Goal: Task Accomplishment & Management: Manage account settings

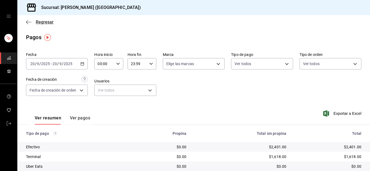
click at [29, 22] on icon "button" at bounding box center [28, 22] width 5 height 0
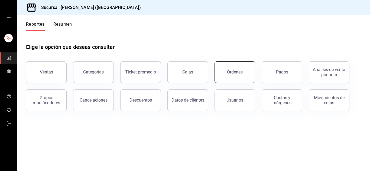
click at [235, 74] on div "Órdenes" at bounding box center [235, 72] width 16 height 5
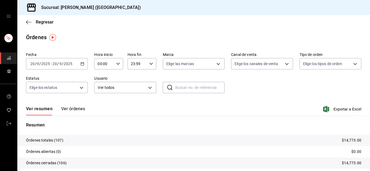
click at [83, 63] on \(Stroke\) "button" at bounding box center [82, 64] width 3 height 3
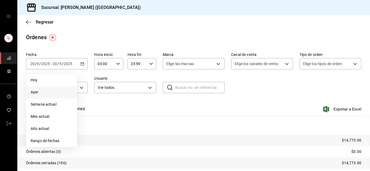
click at [48, 93] on span "Ayer" at bounding box center [52, 93] width 42 height 6
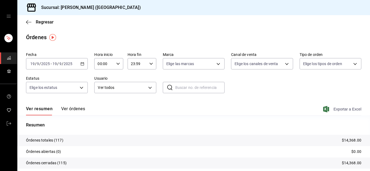
click at [337, 110] on span "Exportar a Excel" at bounding box center [342, 109] width 37 height 7
click at [30, 20] on icon "button" at bounding box center [28, 22] width 5 height 5
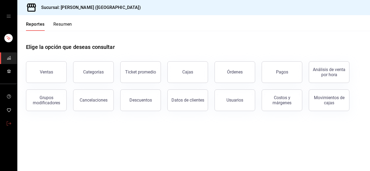
click at [5, 121] on link "mailbox folders" at bounding box center [8, 124] width 17 height 12
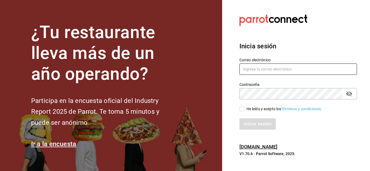
type input "[PERSON_NAME][EMAIL_ADDRESS][DOMAIN_NAME]"
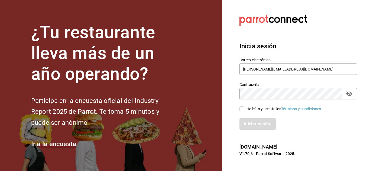
click at [242, 109] on input "He leído y acepto los Términos y condiciones." at bounding box center [241, 109] width 5 height 5
checkbox input "true"
click at [254, 125] on button "Iniciar sesión" at bounding box center [257, 124] width 37 height 11
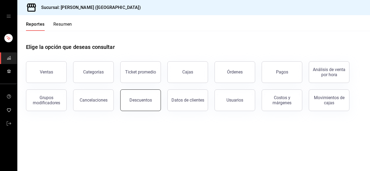
click at [140, 101] on div "Descuentos" at bounding box center [140, 100] width 22 height 5
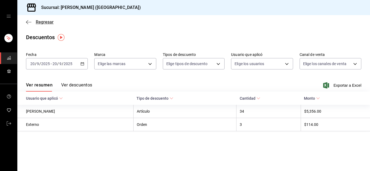
click at [29, 22] on icon "button" at bounding box center [28, 22] width 5 height 0
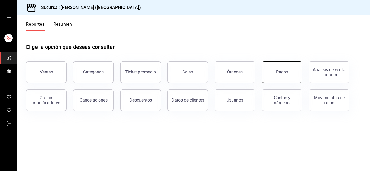
click at [277, 77] on button "Pagos" at bounding box center [282, 72] width 41 height 22
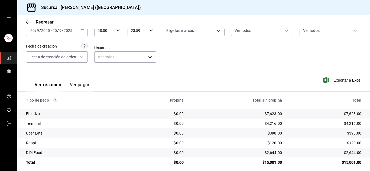
scroll to position [38, 0]
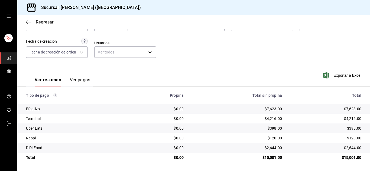
click at [26, 22] on icon "button" at bounding box center [28, 22] width 5 height 5
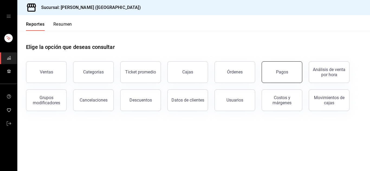
click at [285, 70] on button "Pagos" at bounding box center [282, 72] width 41 height 22
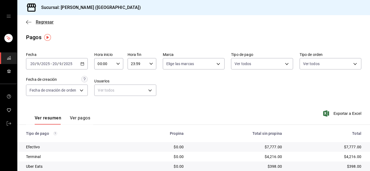
click at [29, 23] on icon "button" at bounding box center [28, 22] width 5 height 5
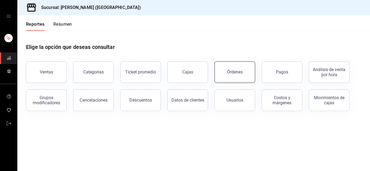
click at [231, 76] on button "Órdenes" at bounding box center [235, 72] width 41 height 22
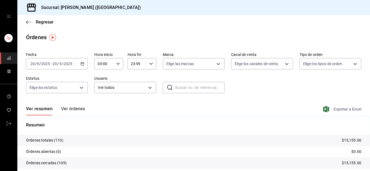
click at [337, 110] on span "Exportar a Excel" at bounding box center [342, 109] width 37 height 7
click at [27, 21] on icon "button" at bounding box center [27, 22] width 2 height 4
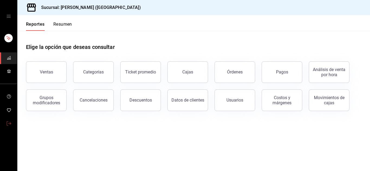
click at [9, 125] on icon "mailbox folders" at bounding box center [9, 124] width 4 height 4
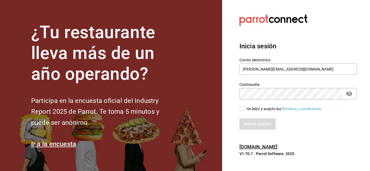
click at [239, 109] on div "He leído y acepto los Términos y condiciones." at bounding box center [295, 106] width 124 height 12
click at [241, 109] on input "He leído y acepto los Términos y condiciones." at bounding box center [241, 109] width 5 height 5
checkbox input "true"
click at [252, 126] on button "Iniciar sesión" at bounding box center [257, 124] width 37 height 11
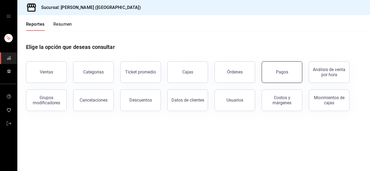
click at [275, 73] on button "Pagos" at bounding box center [282, 72] width 41 height 22
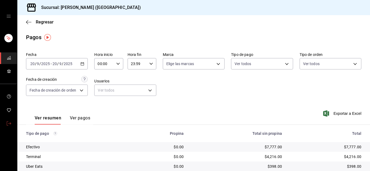
click at [10, 123] on icon "mailbox folders" at bounding box center [9, 124] width 4 height 4
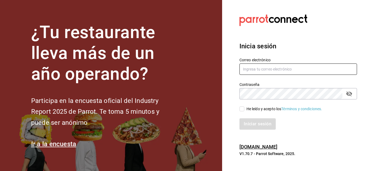
type input "[PERSON_NAME][EMAIL_ADDRESS][DOMAIN_NAME]"
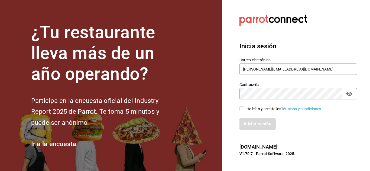
click at [241, 108] on input "He leído y acepto los Términos y condiciones." at bounding box center [241, 109] width 5 height 5
checkbox input "true"
click at [251, 124] on button "Iniciar sesión" at bounding box center [257, 124] width 37 height 11
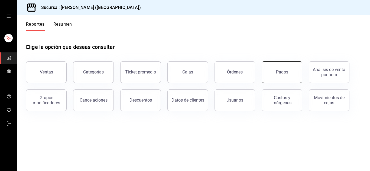
click at [284, 74] on div "Pagos" at bounding box center [282, 72] width 12 height 5
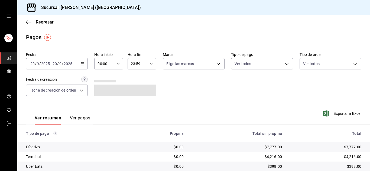
click at [231, 96] on div "Fecha 2025-09-20 20 / 9 / 2025 - 2025-09-20 20 / 9 / 2025 Hora inicio 00:00 Hor…" at bounding box center [193, 76] width 335 height 53
